Goal: Communication & Community: Answer question/provide support

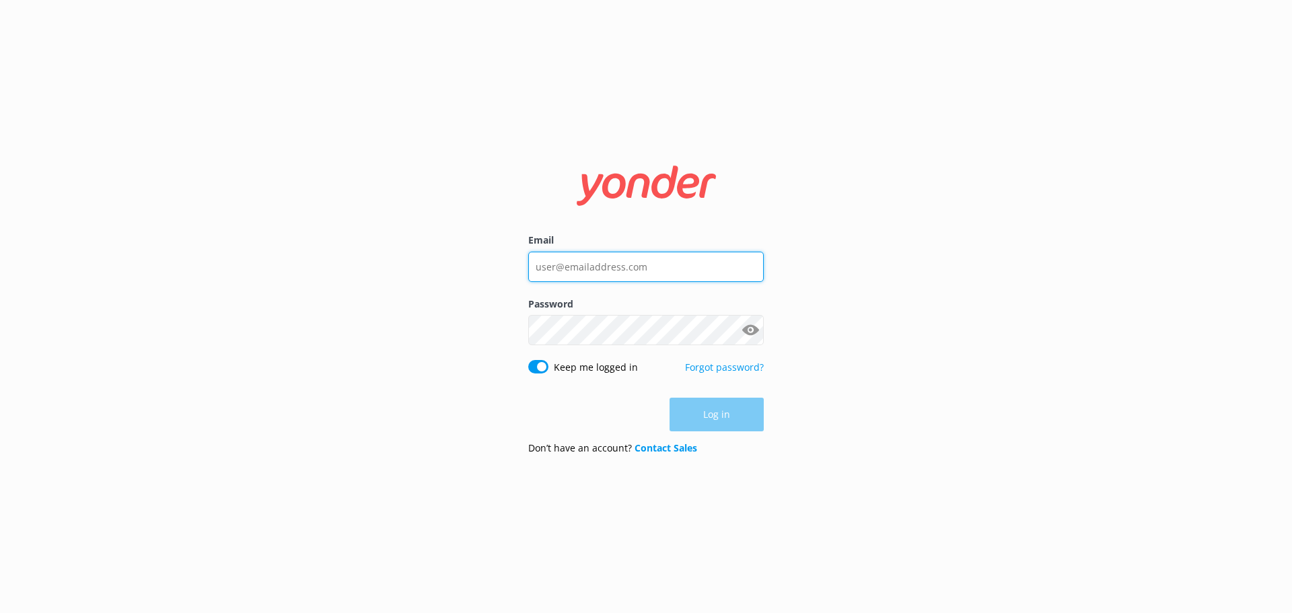
click at [664, 270] on input "Email" at bounding box center [646, 267] width 236 height 30
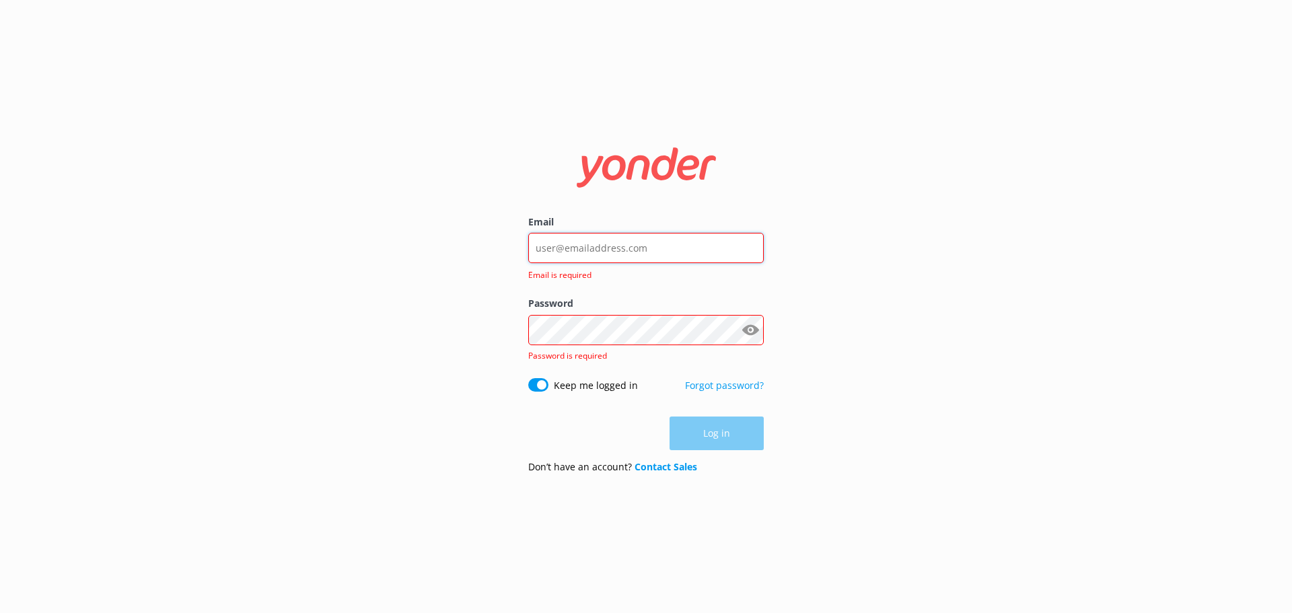
type input "[EMAIL_ADDRESS][DOMAIN_NAME]"
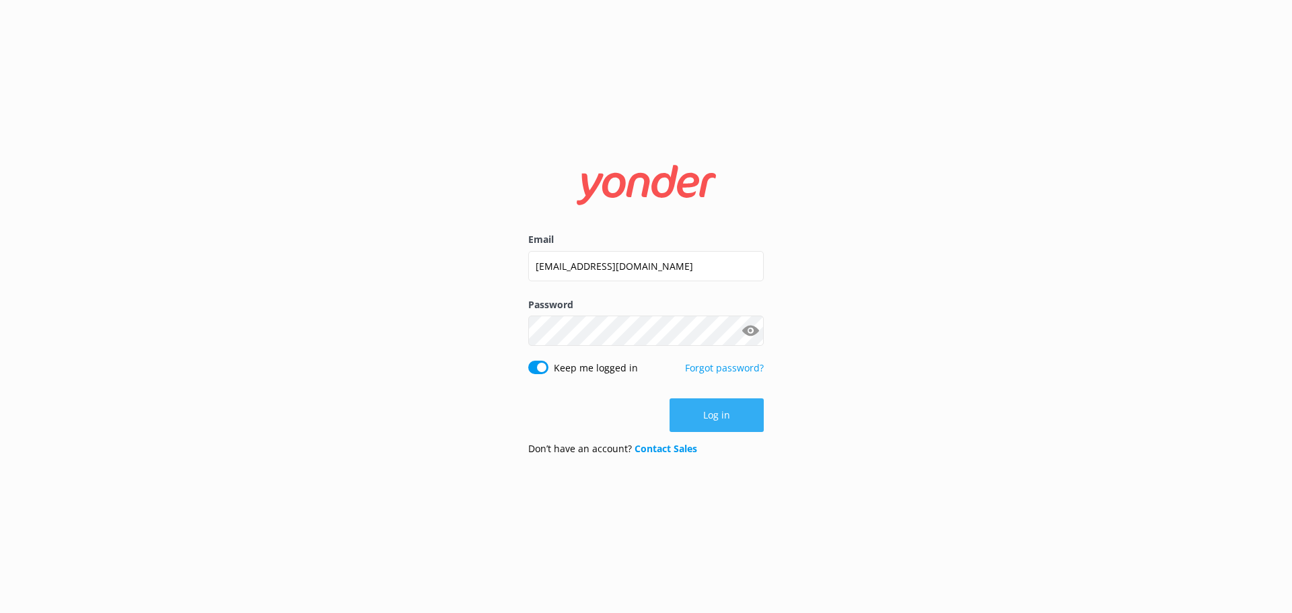
click at [723, 430] on button "Log in" at bounding box center [717, 415] width 94 height 34
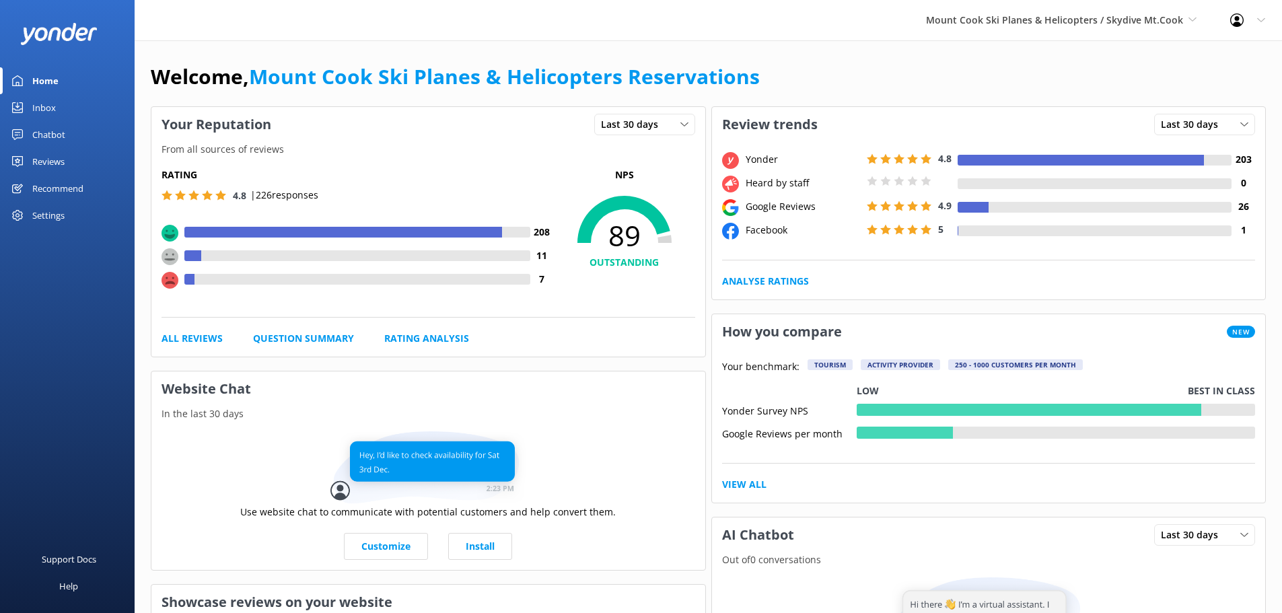
click at [52, 162] on div "Reviews" at bounding box center [48, 161] width 32 height 27
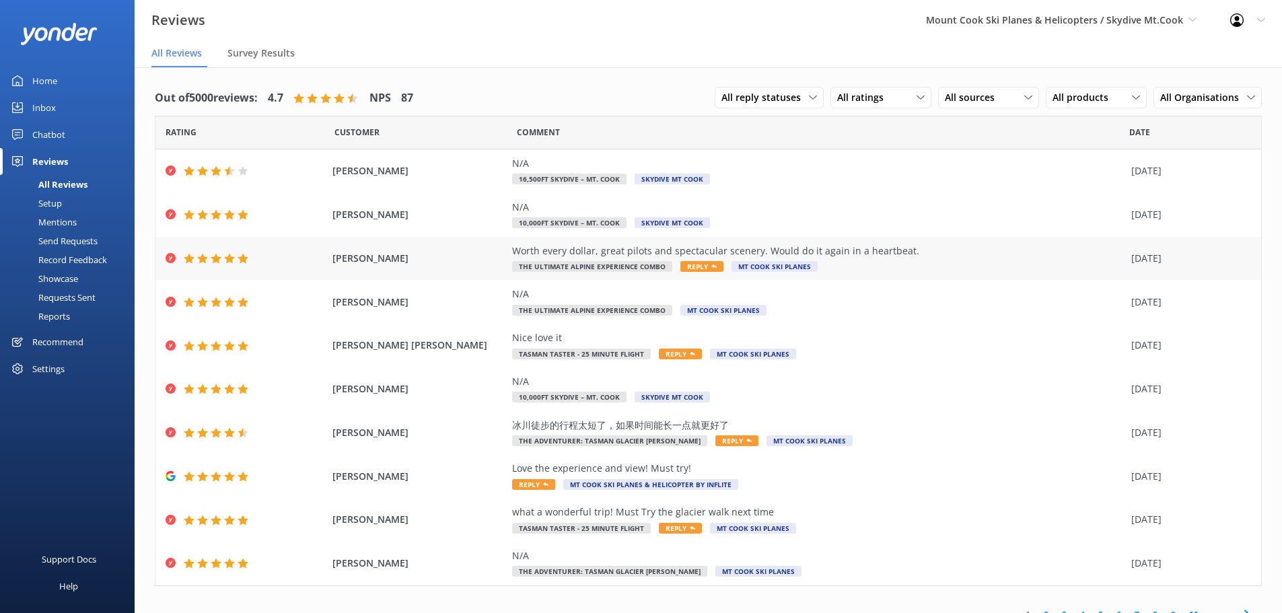
scroll to position [17, 0]
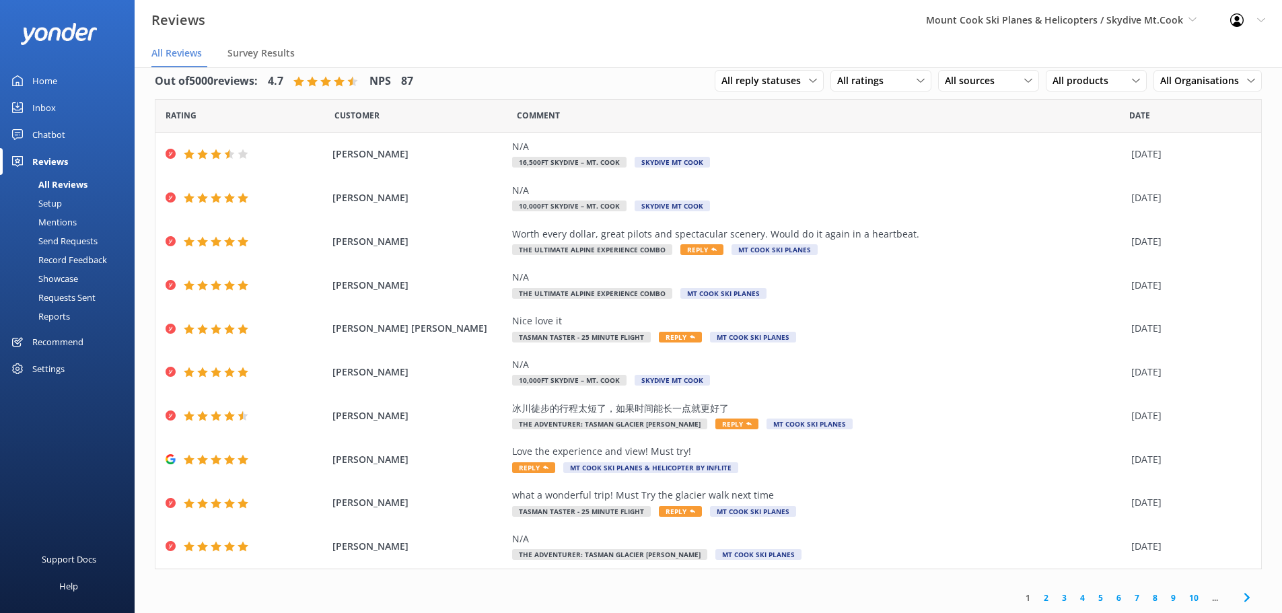
click at [1037, 596] on link "2" at bounding box center [1046, 598] width 18 height 13
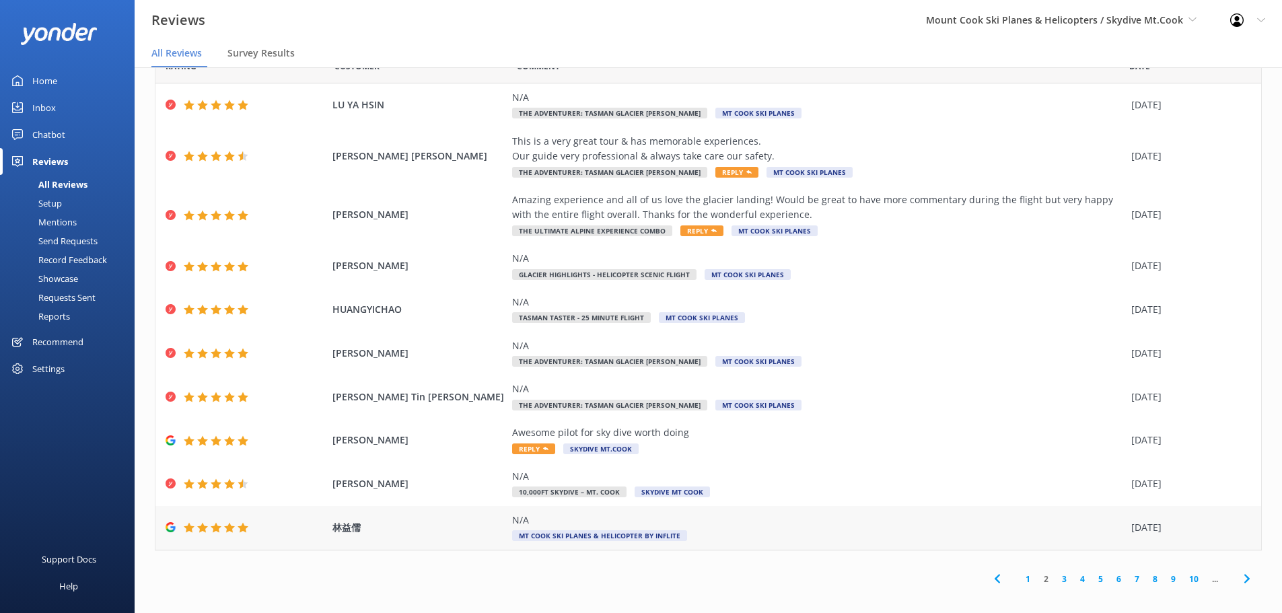
scroll to position [27, 0]
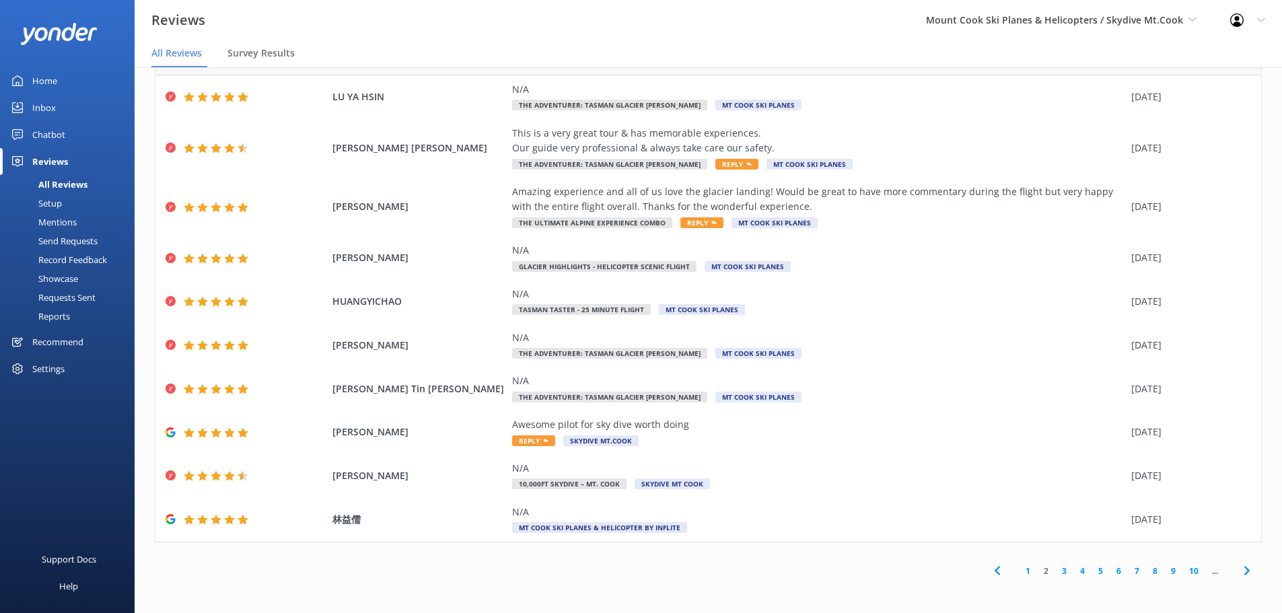
click at [1055, 571] on link "3" at bounding box center [1064, 571] width 18 height 13
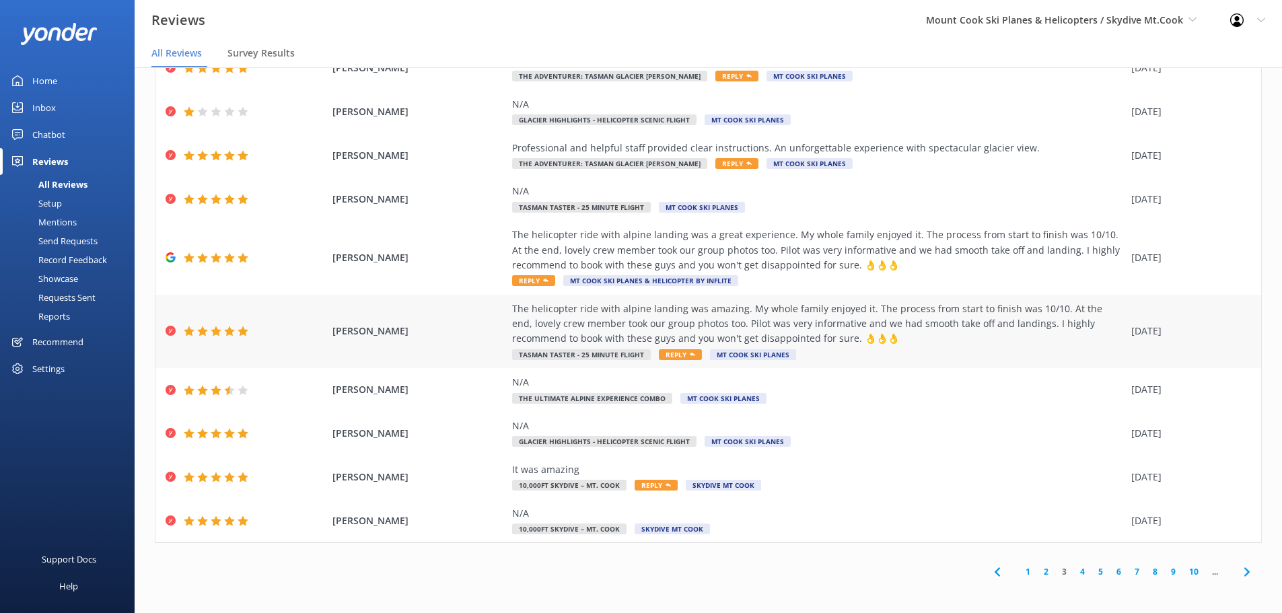
scroll to position [77, 0]
drag, startPoint x: 443, startPoint y: 255, endPoint x: 419, endPoint y: 256, distance: 24.9
click at [419, 260] on span "[PERSON_NAME]" at bounding box center [419, 257] width 174 height 15
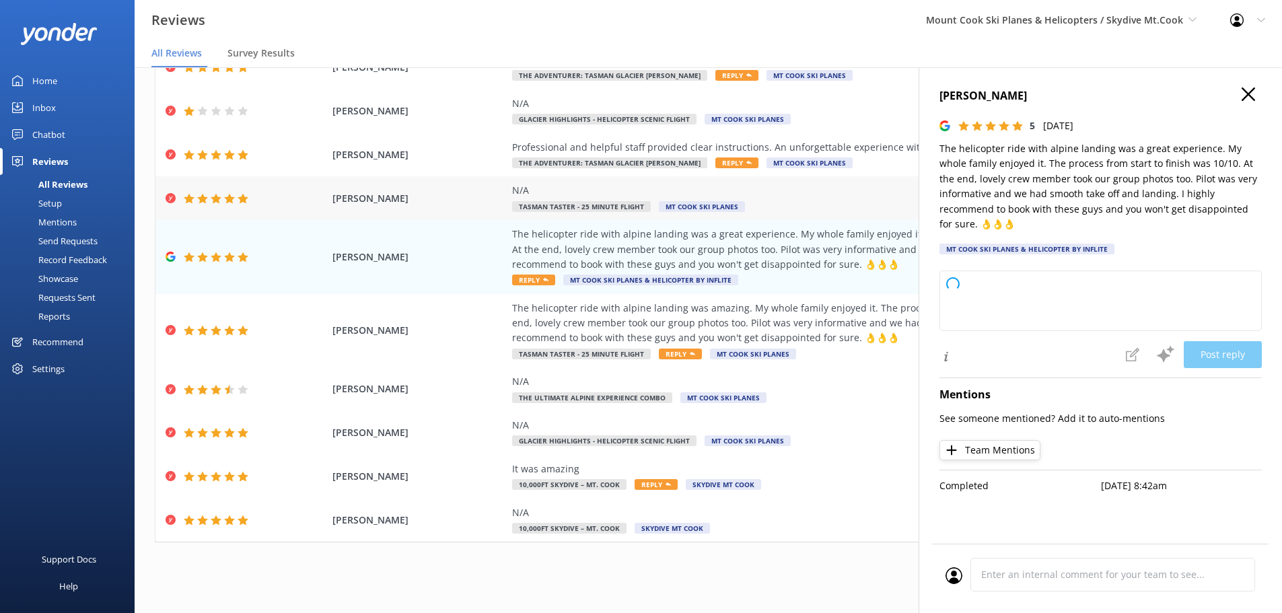
drag, startPoint x: 425, startPoint y: 256, endPoint x: 552, endPoint y: 206, distance: 136.2
click at [327, 246] on div "[PERSON_NAME] The helicopter ride with alpine landing was a great experience. M…" at bounding box center [708, 257] width 1106 height 74
type textarea "Thank you so much for your wonderful review! We're delighted to hear your famil…"
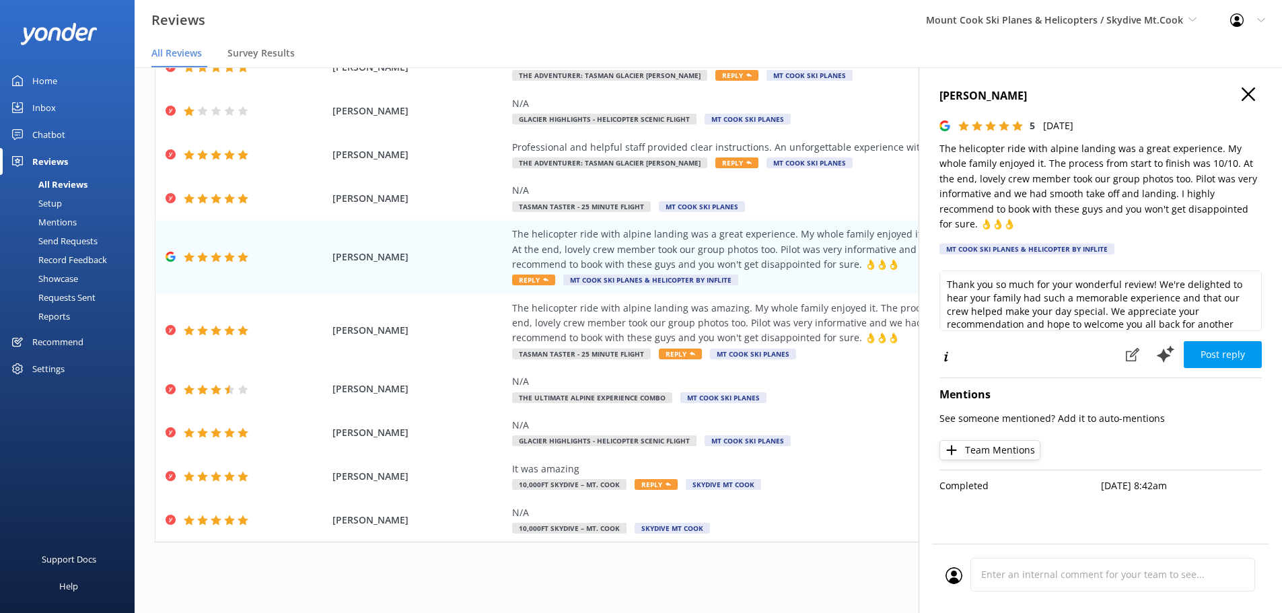
click at [1252, 92] on use "button" at bounding box center [1248, 93] width 13 height 13
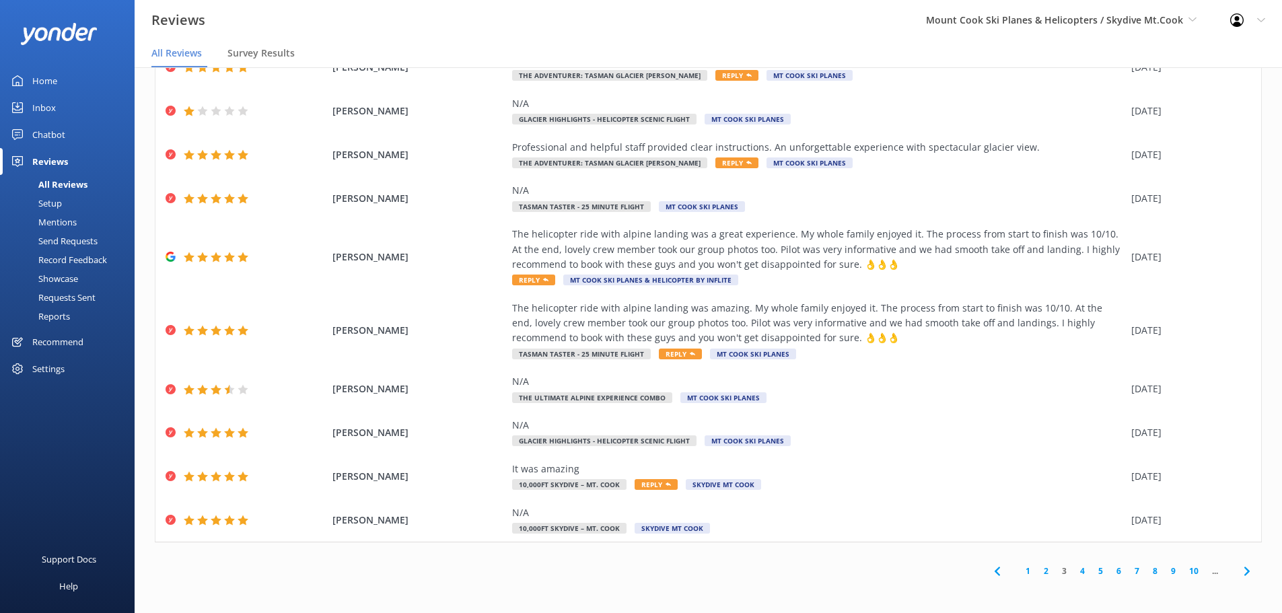
click at [1073, 568] on link "4" at bounding box center [1082, 571] width 18 height 13
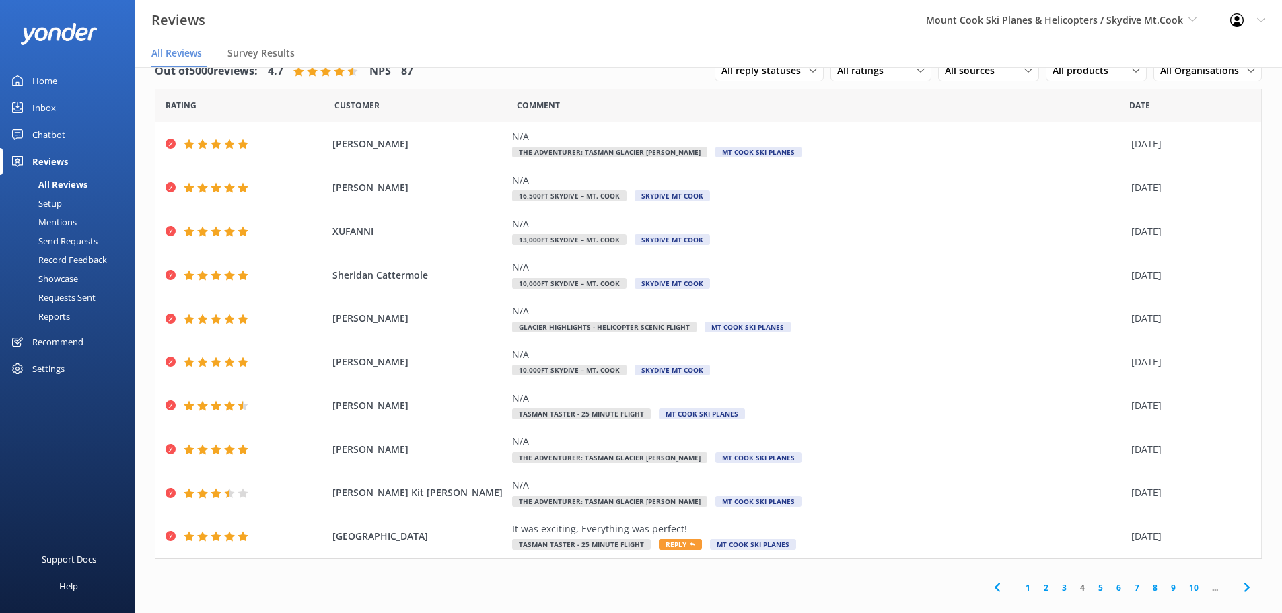
click at [1091, 587] on link "5" at bounding box center [1100, 587] width 18 height 13
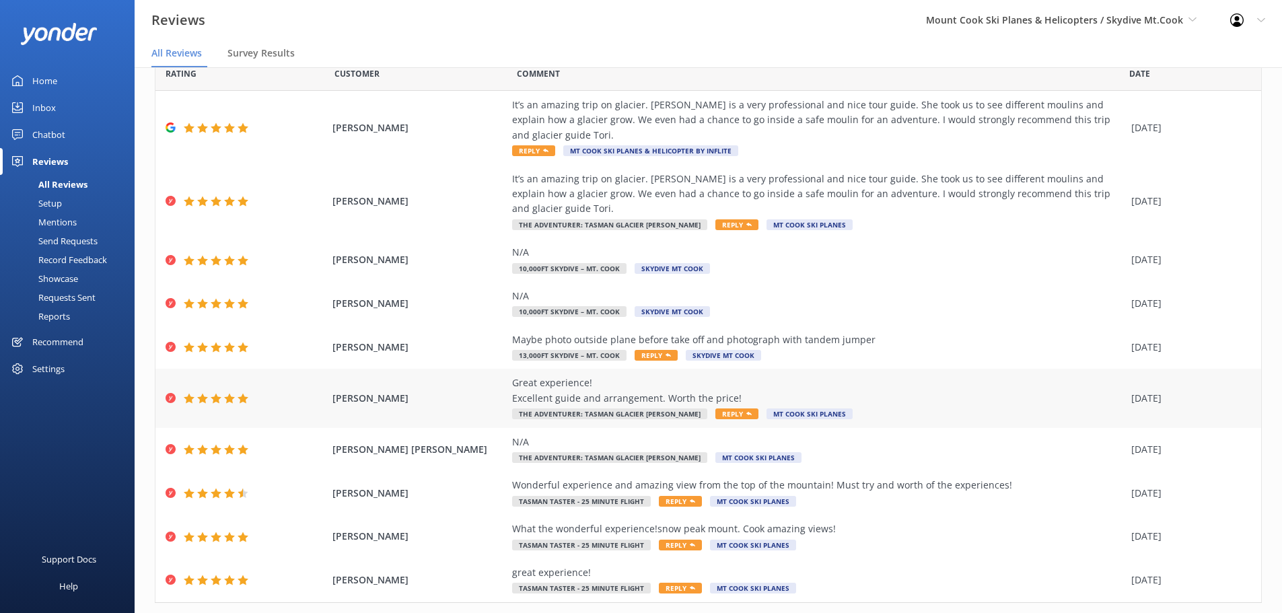
scroll to position [62, 0]
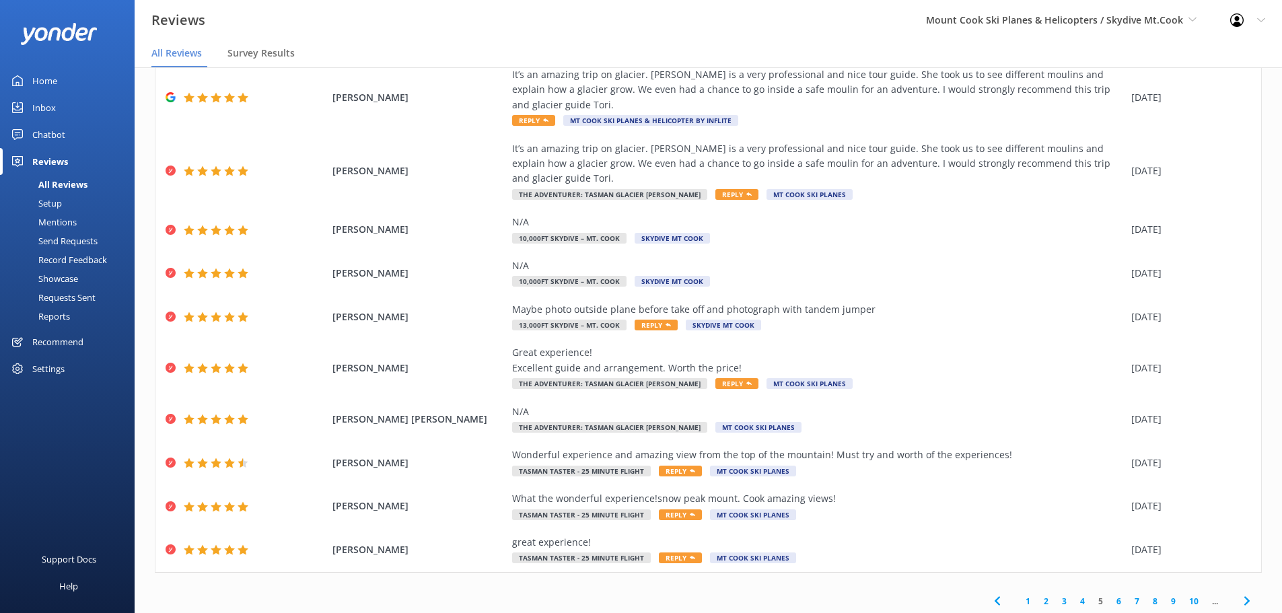
click at [1110, 595] on link "6" at bounding box center [1119, 601] width 18 height 13
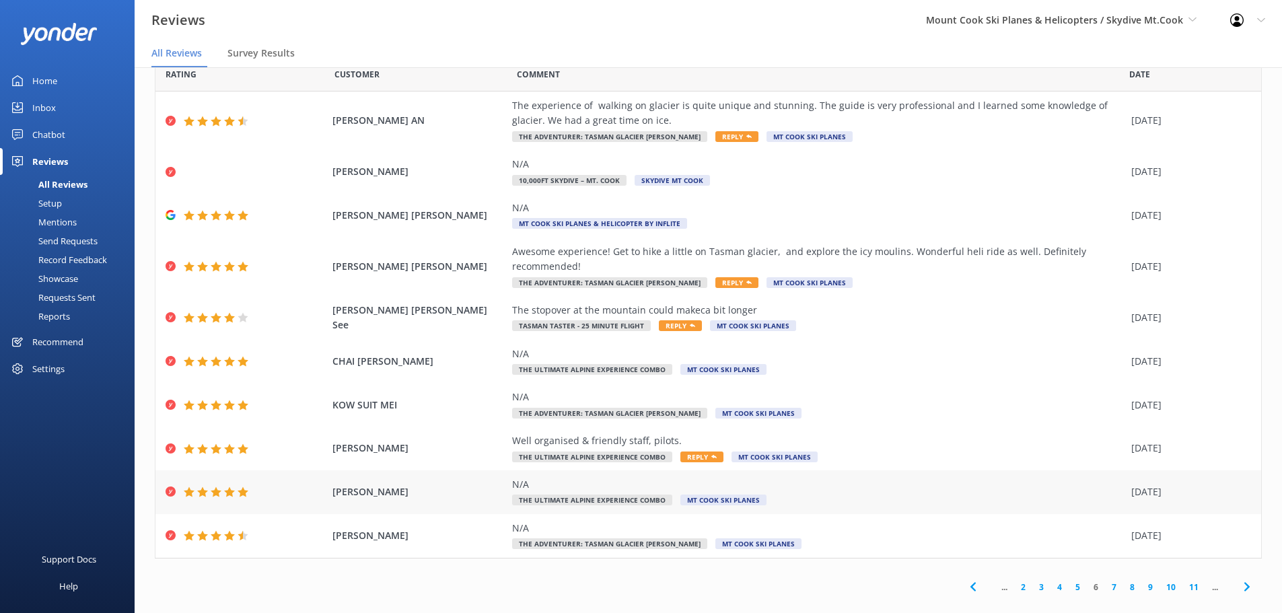
scroll to position [47, 0]
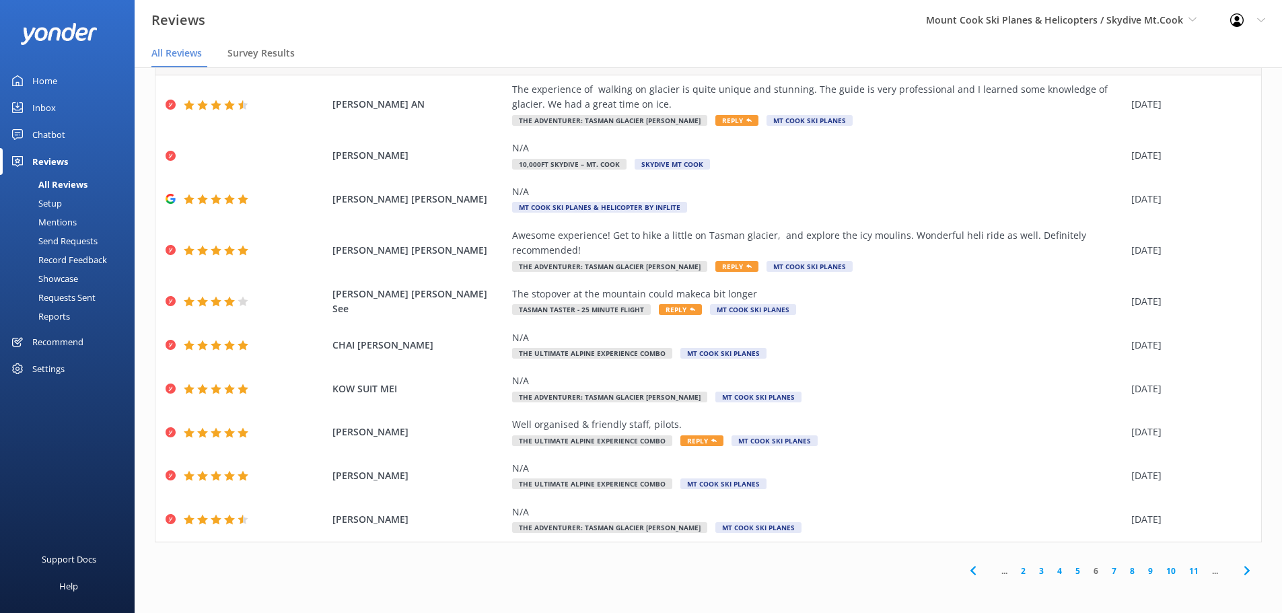
click at [1108, 568] on link "7" at bounding box center [1114, 571] width 18 height 13
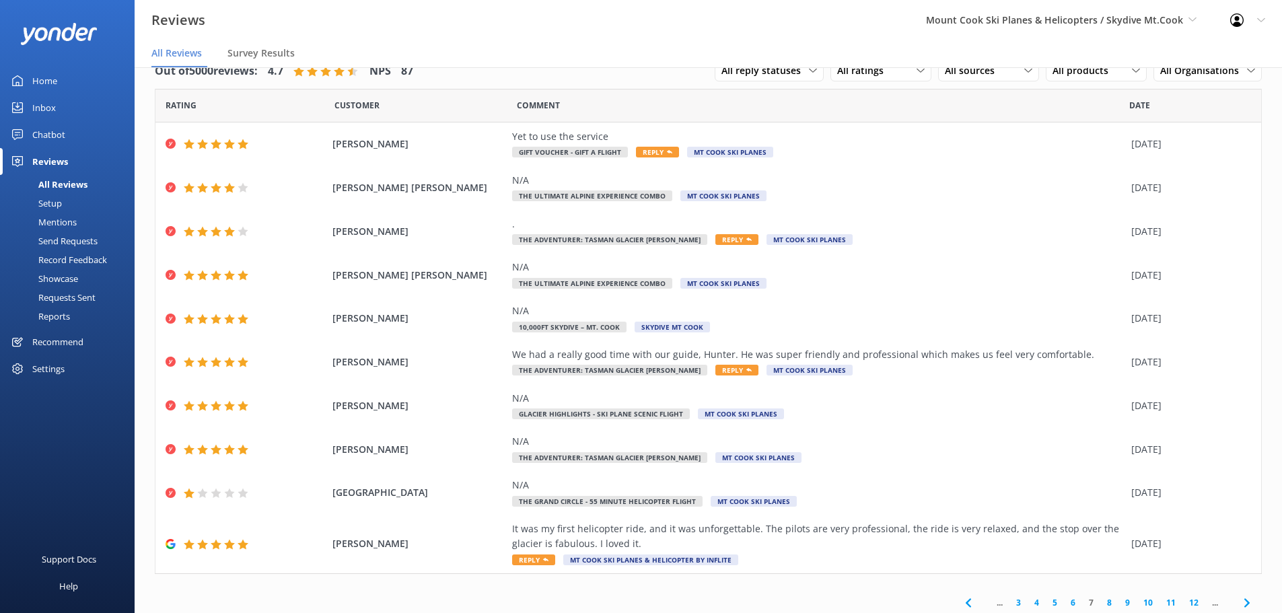
drag, startPoint x: 1100, startPoint y: 601, endPoint x: 1073, endPoint y: 589, distance: 29.2
click at [1100, 602] on link "8" at bounding box center [1109, 602] width 18 height 13
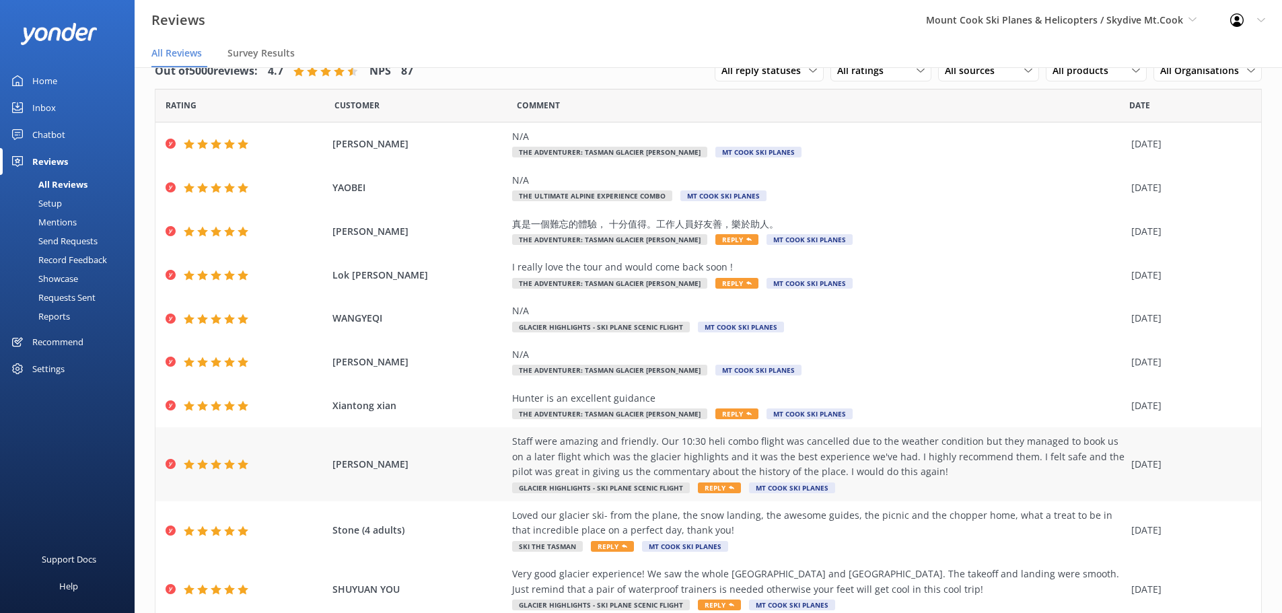
scroll to position [77, 0]
